Goal: Task Accomplishment & Management: Manage account settings

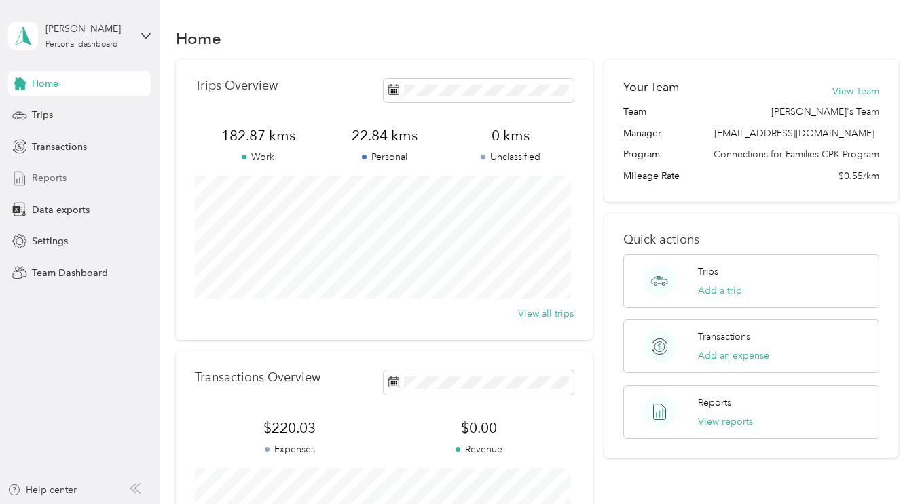
click at [38, 181] on span "Reports" at bounding box center [49, 178] width 35 height 14
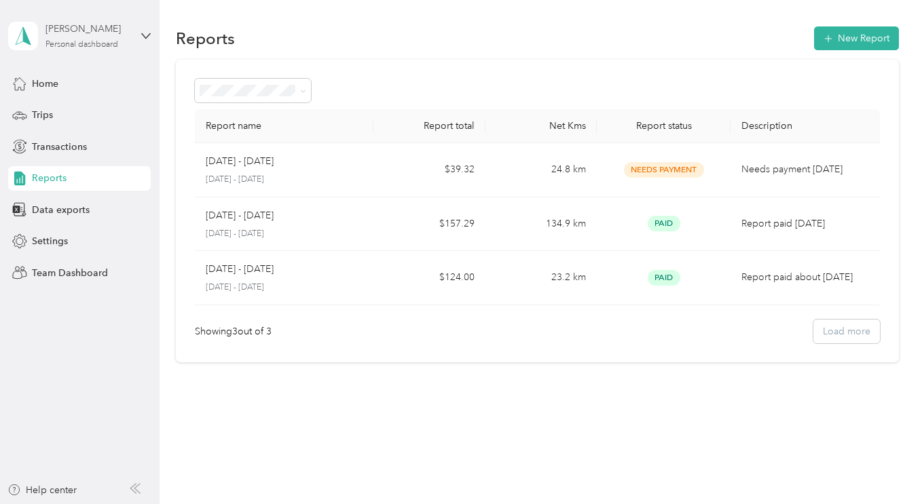
click at [85, 41] on div "Personal dashboard" at bounding box center [81, 45] width 73 height 8
click at [69, 109] on div "Team dashboard" at bounding box center [56, 112] width 73 height 14
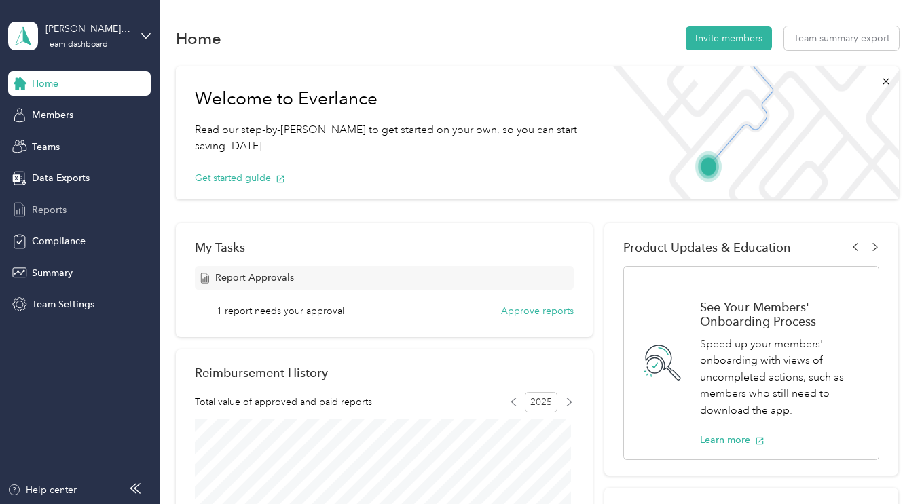
click at [56, 206] on span "Reports" at bounding box center [49, 210] width 35 height 14
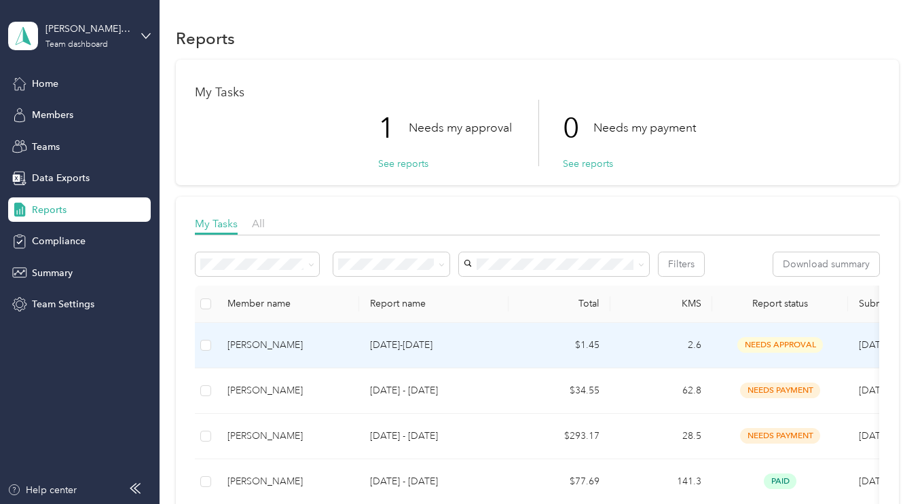
click at [488, 349] on p "[DATE]-[DATE]" at bounding box center [434, 345] width 128 height 15
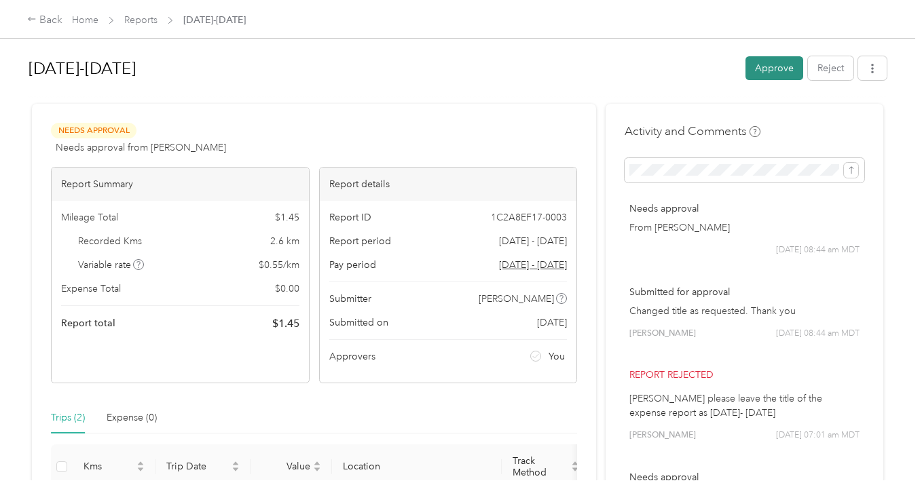
click at [760, 63] on button "Approve" at bounding box center [774, 68] width 58 height 24
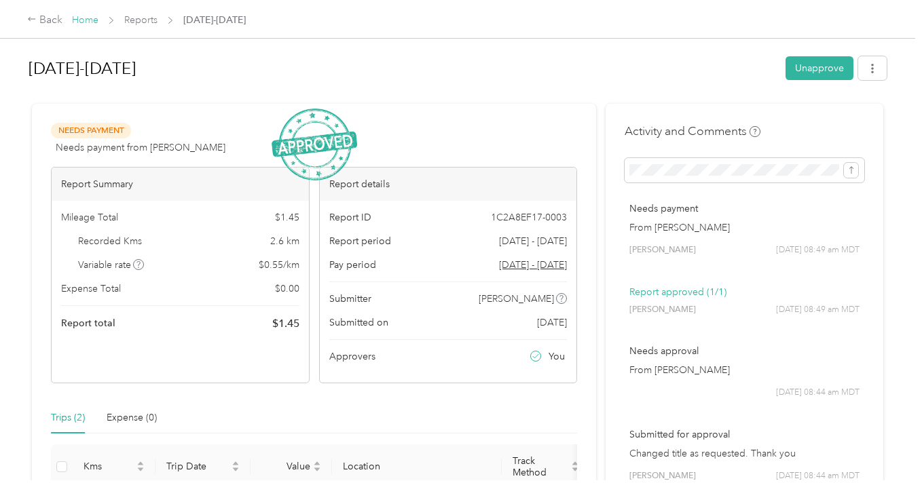
click at [86, 18] on link "Home" at bounding box center [85, 20] width 26 height 12
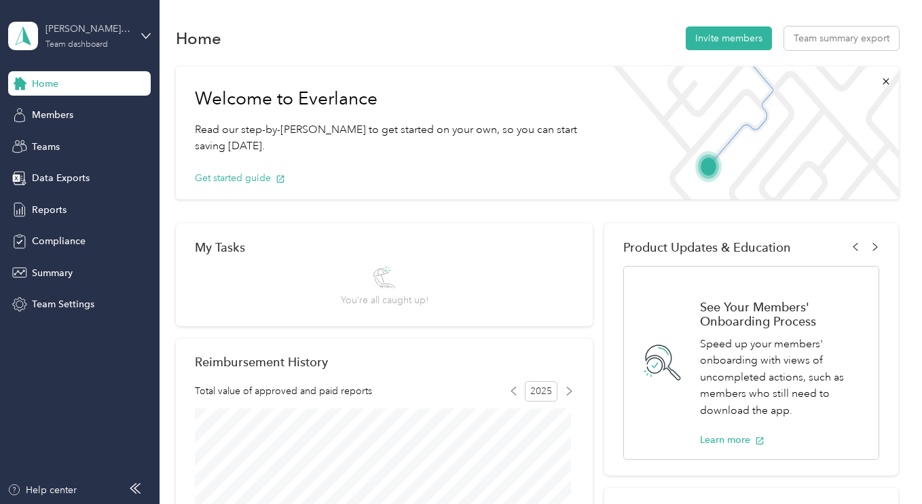
click at [97, 39] on div "[PERSON_NAME]'s Team Team dashboard" at bounding box center [87, 35] width 85 height 27
click at [40, 173] on div "Log out" at bounding box center [151, 173] width 267 height 24
